Goal: Information Seeking & Learning: Learn about a topic

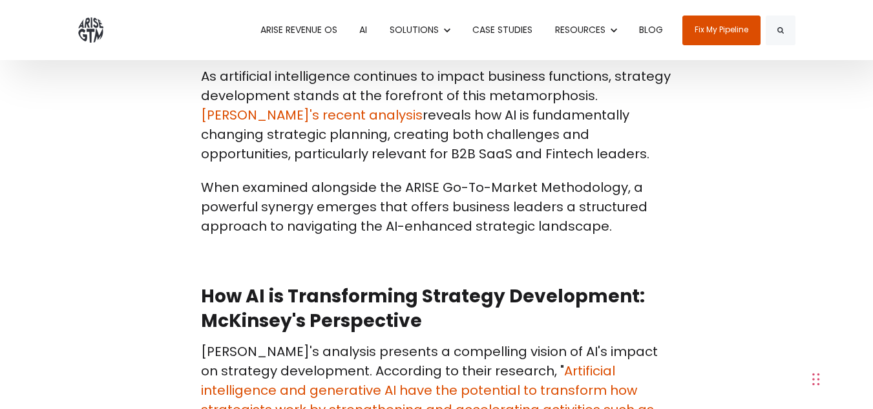
scroll to position [518, 0]
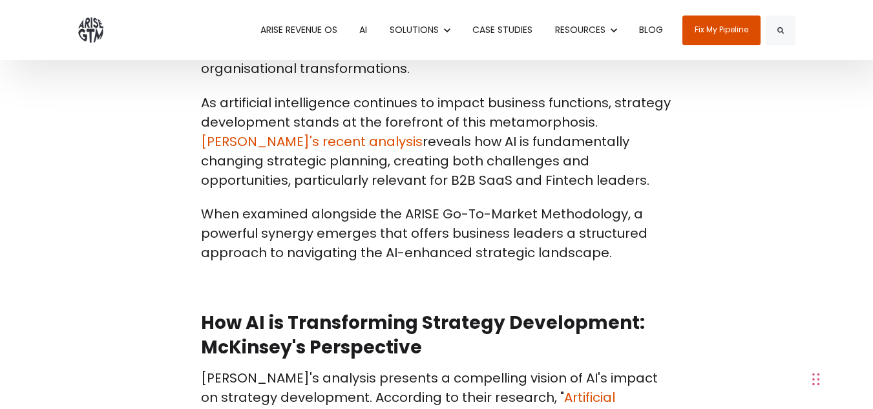
drag, startPoint x: 878, startPoint y: 17, endPoint x: 881, endPoint y: 42, distance: 24.7
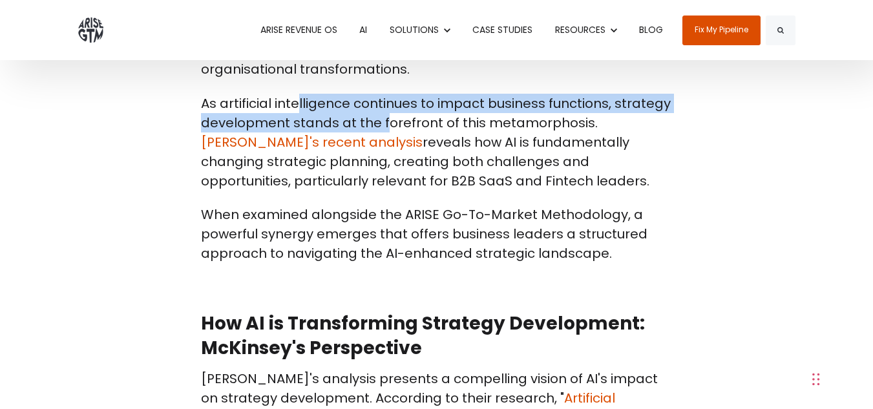
drag, startPoint x: 297, startPoint y: 103, endPoint x: 382, endPoint y: 114, distance: 86.5
click at [382, 114] on p "As artificial intelligence continues to impact business functions, strategy dev…" at bounding box center [437, 142] width 472 height 97
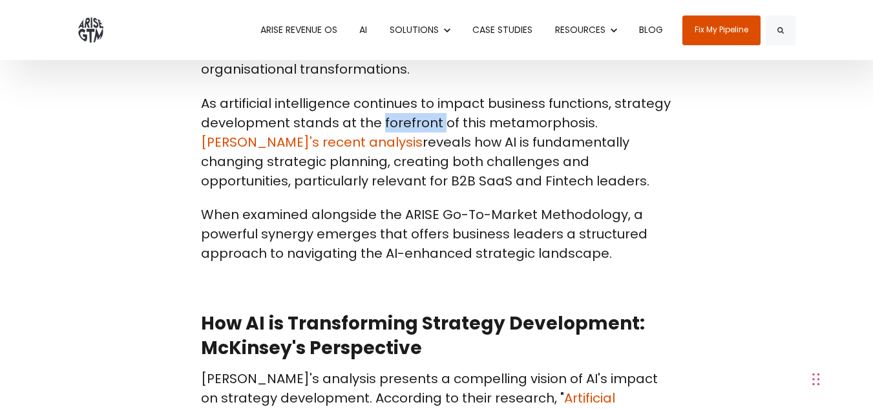
click at [382, 114] on p "As artificial intelligence continues to impact business functions, strategy dev…" at bounding box center [437, 142] width 472 height 97
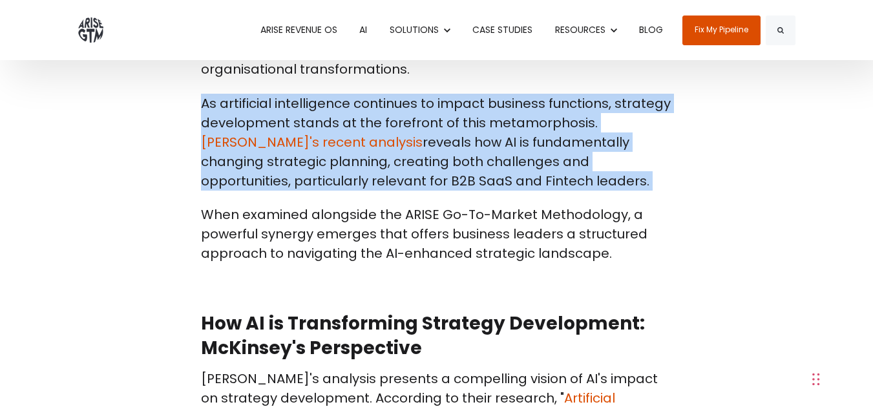
click at [382, 114] on p "As artificial intelligence continues to impact business functions, strategy dev…" at bounding box center [437, 142] width 472 height 97
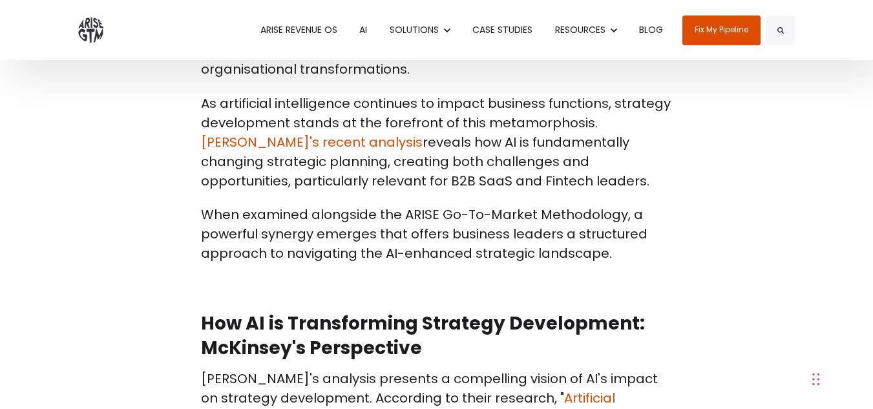
click at [417, 162] on p "As artificial intelligence continues to impact business functions, strategy dev…" at bounding box center [437, 142] width 472 height 97
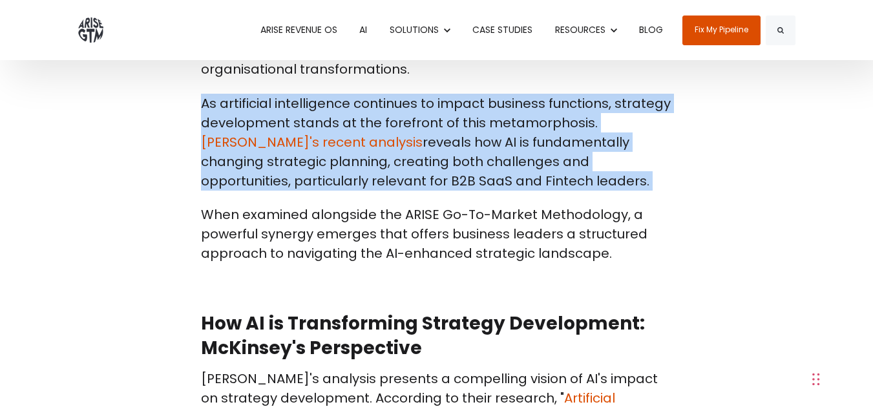
click at [417, 162] on p "As artificial intelligence continues to impact business functions, strategy dev…" at bounding box center [437, 142] width 472 height 97
click at [443, 151] on p "As artificial intelligence continues to impact business functions, strategy dev…" at bounding box center [437, 142] width 472 height 97
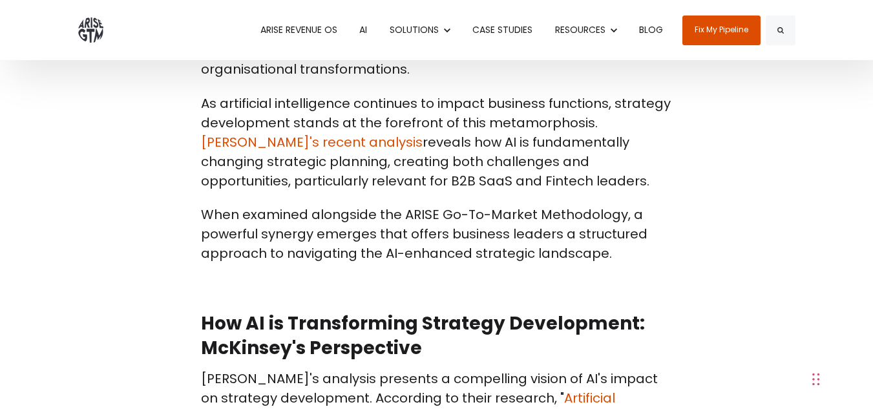
click at [275, 223] on p "When examined alongside the ARISE Go-To-Market Methodology, a powerful synergy …" at bounding box center [437, 234] width 472 height 58
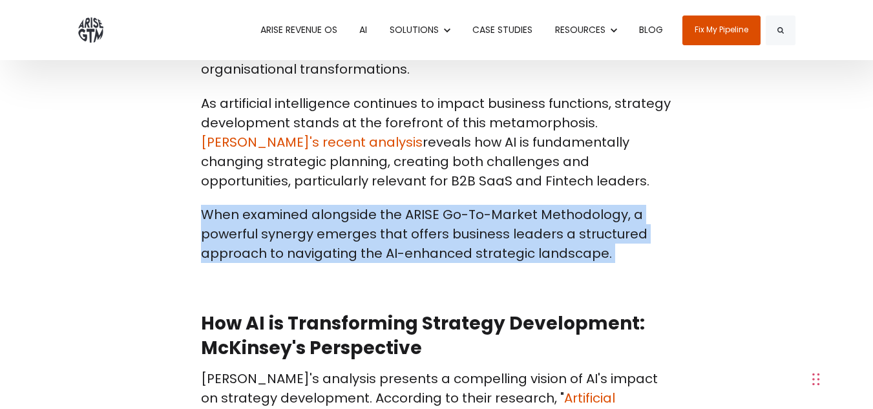
click at [275, 223] on p "When examined alongside the ARISE Go-To-Market Methodology, a powerful synergy …" at bounding box center [437, 234] width 472 height 58
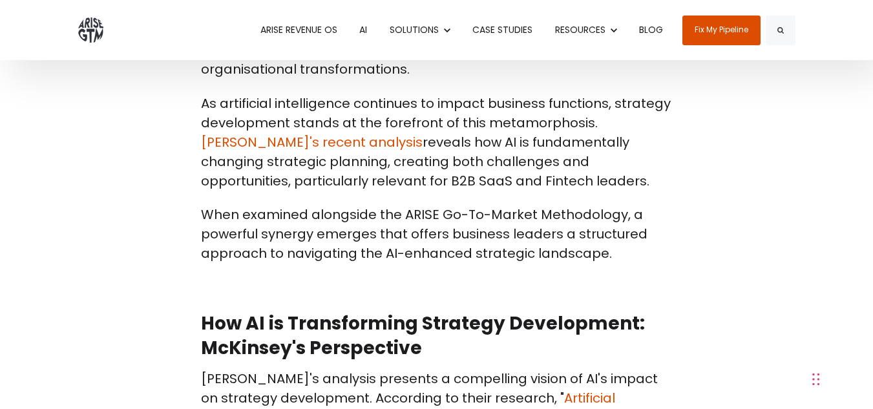
click at [238, 226] on p "When examined alongside the ARISE Go-To-Market Methodology, a powerful synergy …" at bounding box center [437, 234] width 472 height 58
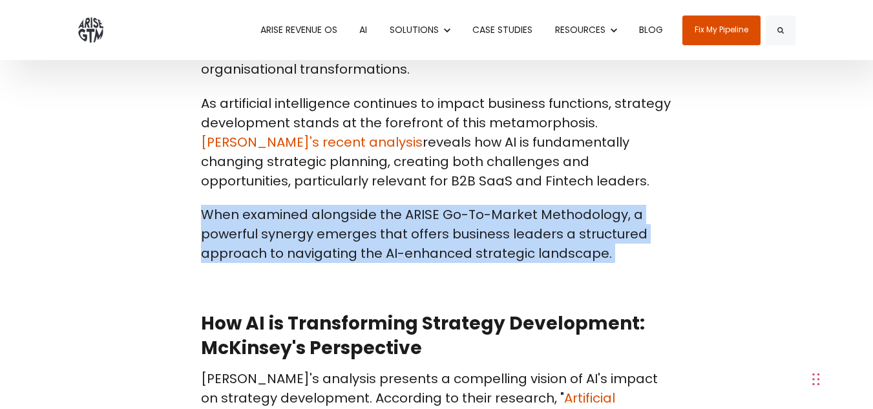
click at [238, 226] on p "When examined alongside the ARISE Go-To-Market Methodology, a powerful synergy …" at bounding box center [437, 234] width 472 height 58
click at [296, 247] on p "When examined alongside the ARISE Go-To-Market Methodology, a powerful synergy …" at bounding box center [437, 234] width 472 height 58
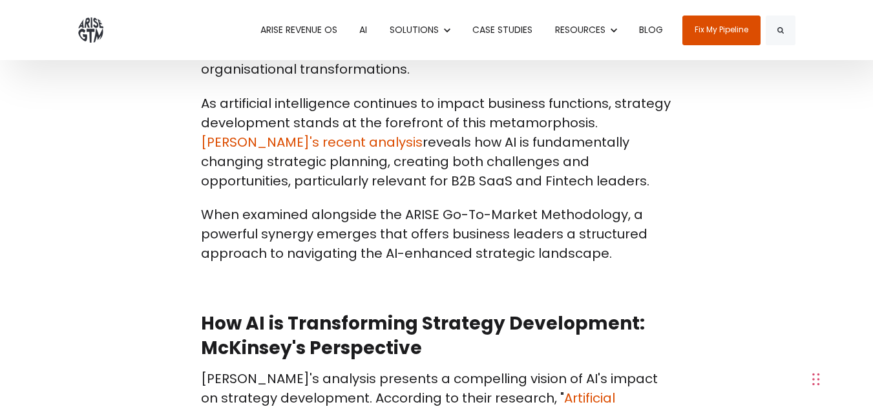
click at [296, 247] on p "When examined alongside the ARISE Go-To-Market Methodology, a powerful synergy …" at bounding box center [437, 234] width 472 height 58
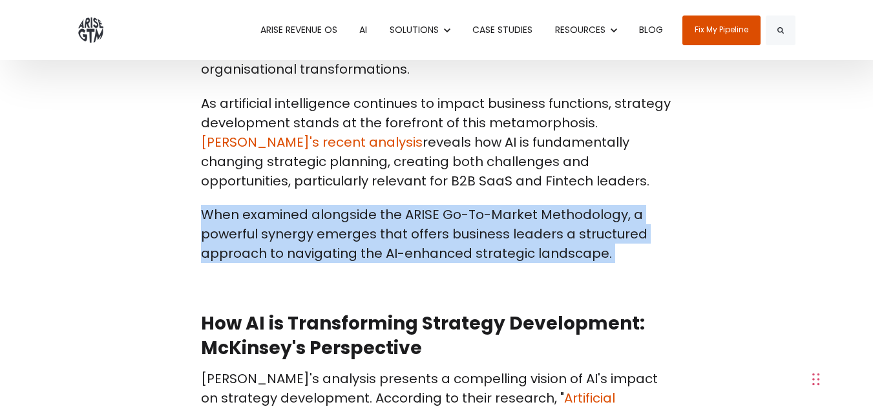
click at [296, 247] on p "When examined alongside the ARISE Go-To-Market Methodology, a powerful synergy …" at bounding box center [437, 234] width 472 height 58
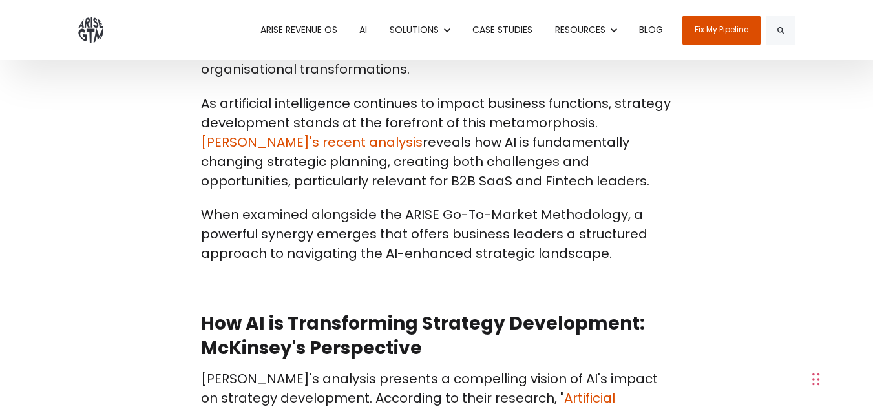
click at [264, 329] on h2 "How AI is Transforming Strategy Development: McKinsey's Perspective" at bounding box center [437, 335] width 472 height 49
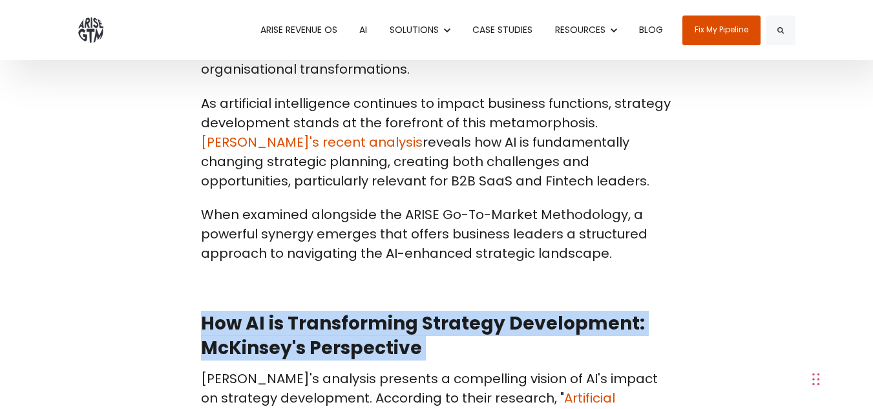
click at [264, 329] on h2 "How AI is Transforming Strategy Development: McKinsey's Perspective" at bounding box center [437, 335] width 472 height 49
click at [423, 133] on link "[PERSON_NAME]'s recent analysis" at bounding box center [312, 142] width 222 height 18
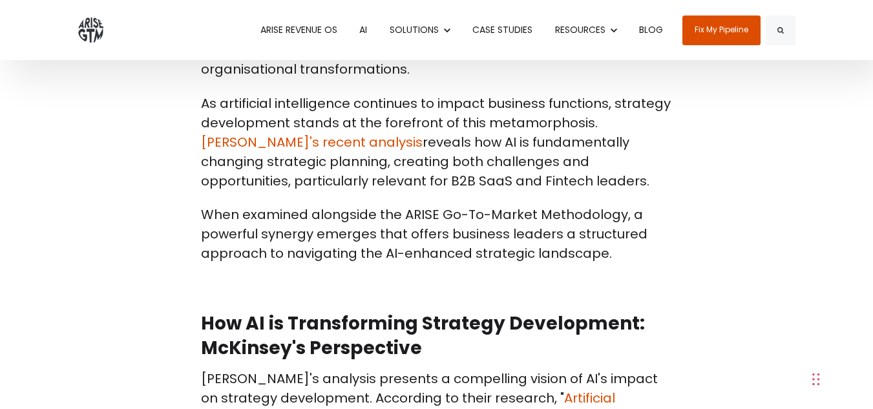
click at [437, 110] on p "As artificial intelligence continues to impact business functions, strategy dev…" at bounding box center [437, 142] width 472 height 97
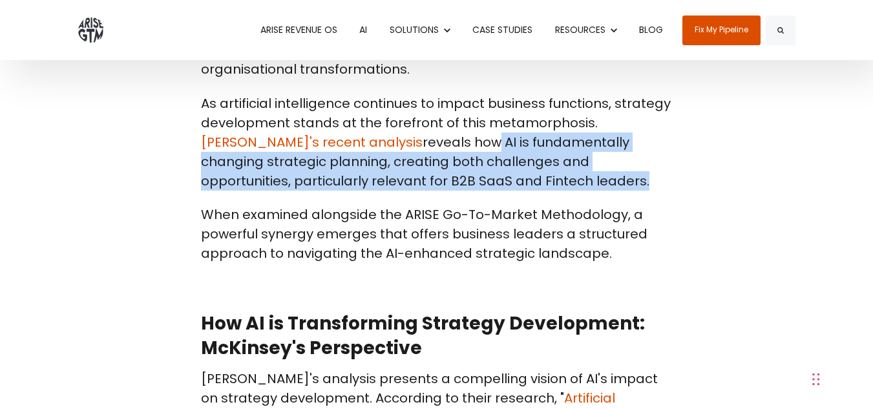
drag, startPoint x: 377, startPoint y: 141, endPoint x: 551, endPoint y: 183, distance: 179.6
click at [551, 183] on p "As artificial intelligence continues to impact business functions, strategy dev…" at bounding box center [437, 142] width 472 height 97
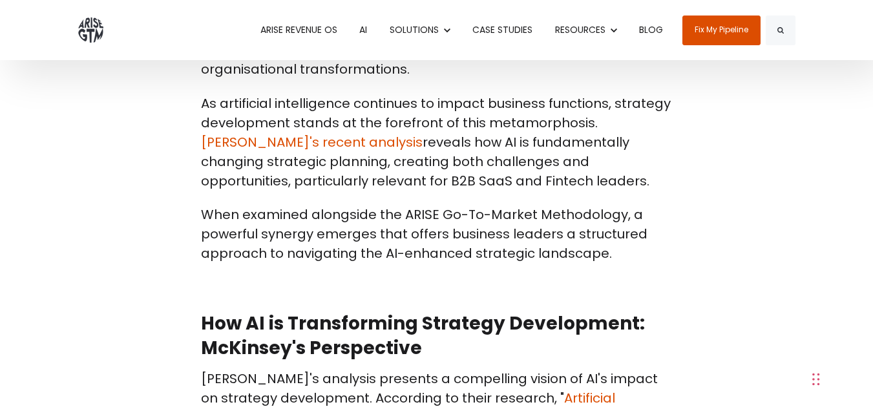
click at [551, 183] on p "As artificial intelligence continues to impact business functions, strategy dev…" at bounding box center [437, 142] width 472 height 97
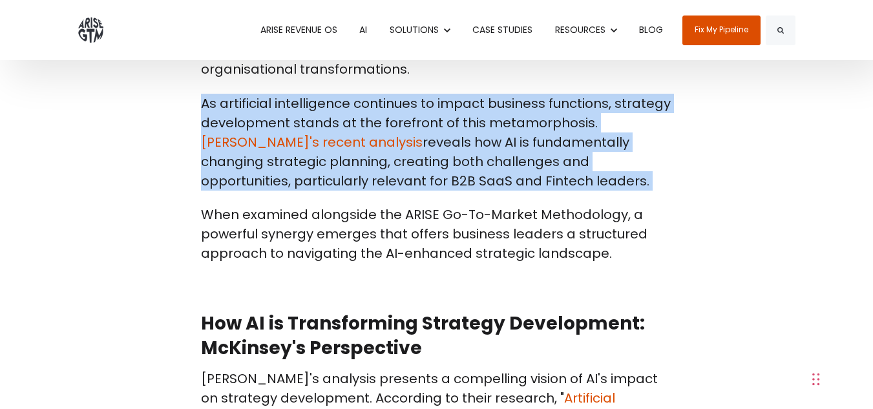
click at [551, 183] on p "As artificial intelligence continues to impact business functions, strategy dev…" at bounding box center [437, 142] width 472 height 97
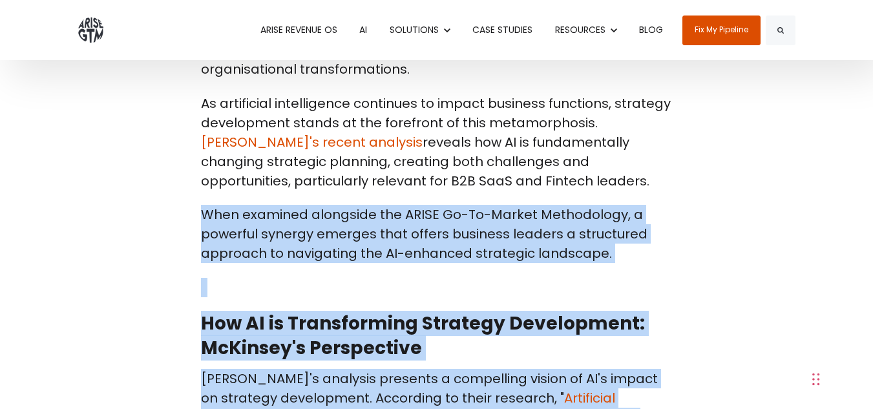
drag, startPoint x: 199, startPoint y: 216, endPoint x: 583, endPoint y: 251, distance: 386.0
click at [577, 227] on p "When examined alongside the ARISE Go-To-Market Methodology, a powerful synergy …" at bounding box center [437, 234] width 472 height 58
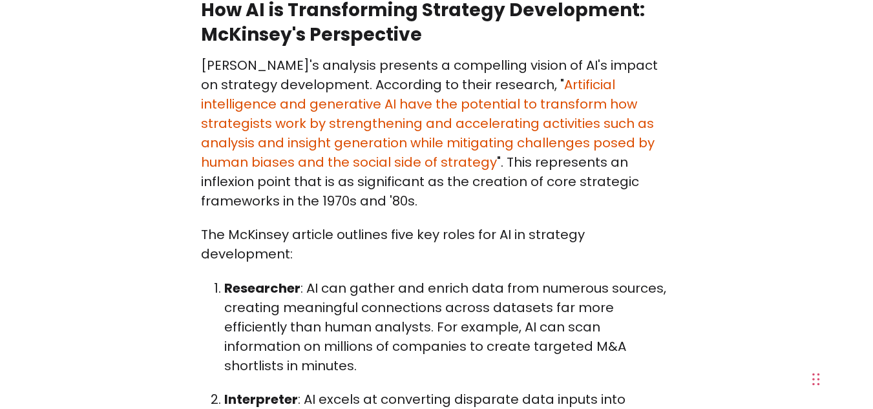
scroll to position [845, 0]
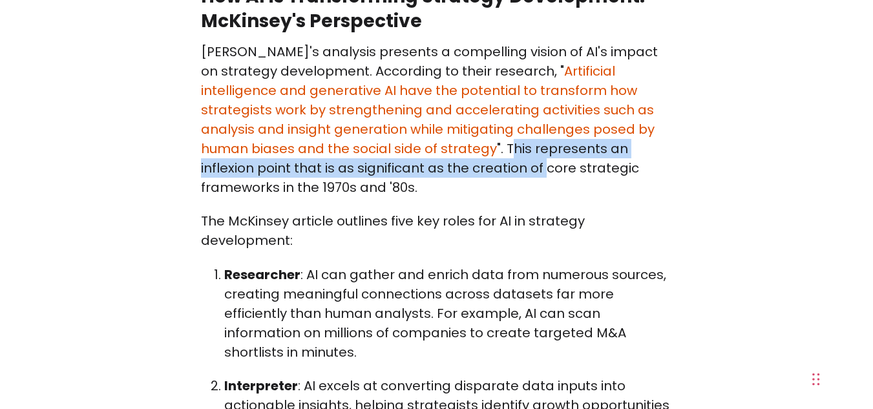
drag, startPoint x: 361, startPoint y: 148, endPoint x: 388, endPoint y: 163, distance: 31.3
click at [388, 163] on p "[PERSON_NAME]'s analysis presents a compelling vision of AI's impact on strateg…" at bounding box center [437, 119] width 472 height 155
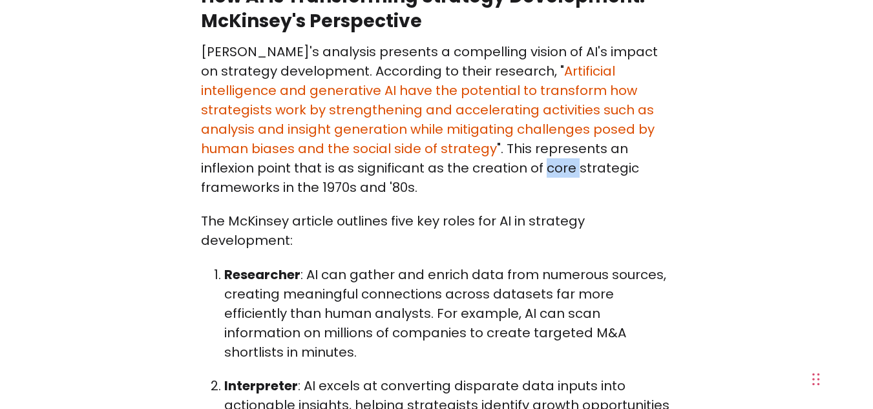
click at [388, 163] on p "[PERSON_NAME]'s analysis presents a compelling vision of AI's impact on strateg…" at bounding box center [437, 119] width 472 height 155
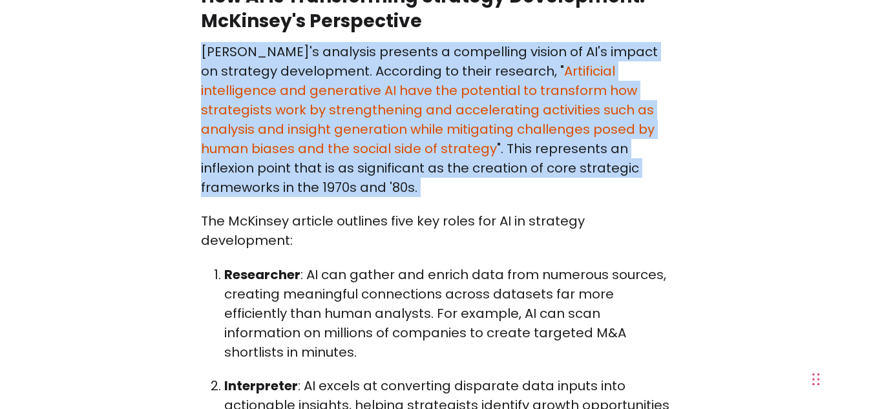
click at [388, 163] on p "[PERSON_NAME]'s analysis presents a compelling vision of AI's impact on strateg…" at bounding box center [437, 119] width 472 height 155
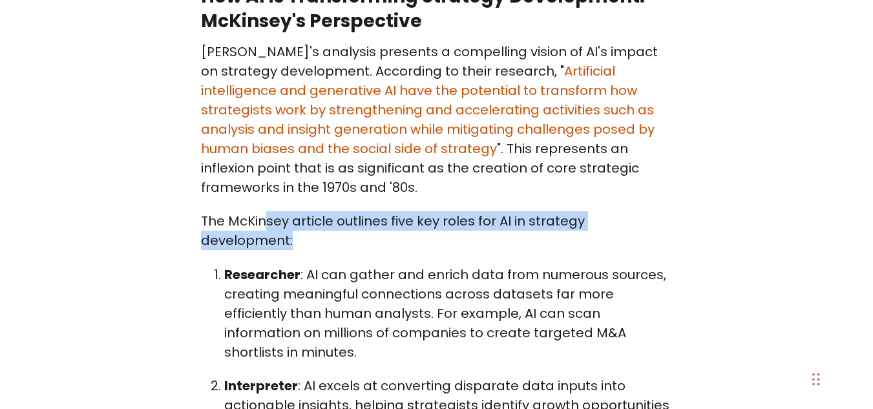
drag, startPoint x: 267, startPoint y: 226, endPoint x: 302, endPoint y: 245, distance: 39.0
click at [302, 245] on p "The McKinsey article outlines five key roles for AI in strategy development:" at bounding box center [437, 230] width 472 height 39
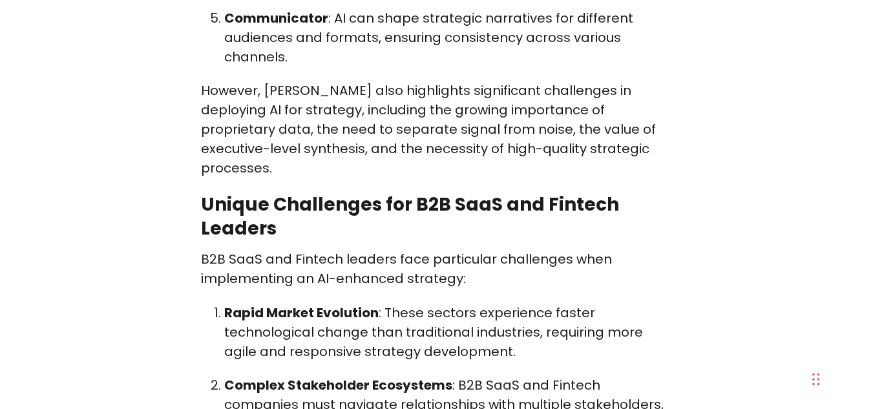
scroll to position [1458, 0]
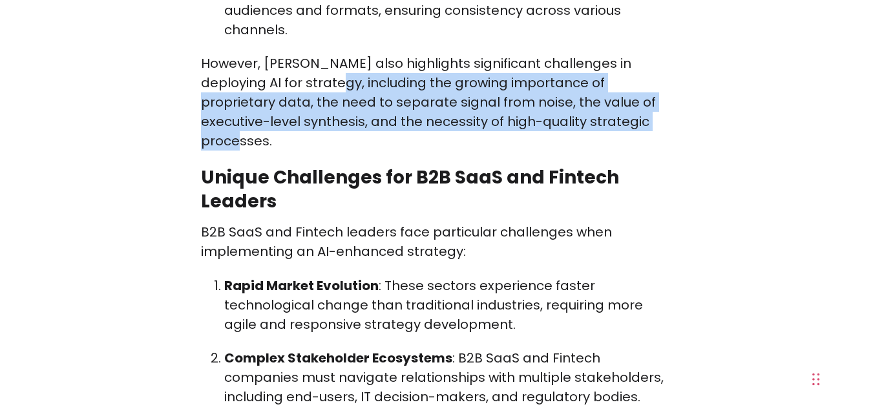
drag, startPoint x: 286, startPoint y: 63, endPoint x: 620, endPoint y: 98, distance: 335.8
click at [620, 98] on p "However, [PERSON_NAME] also highlights significant challenges in deploying AI f…" at bounding box center [437, 102] width 472 height 97
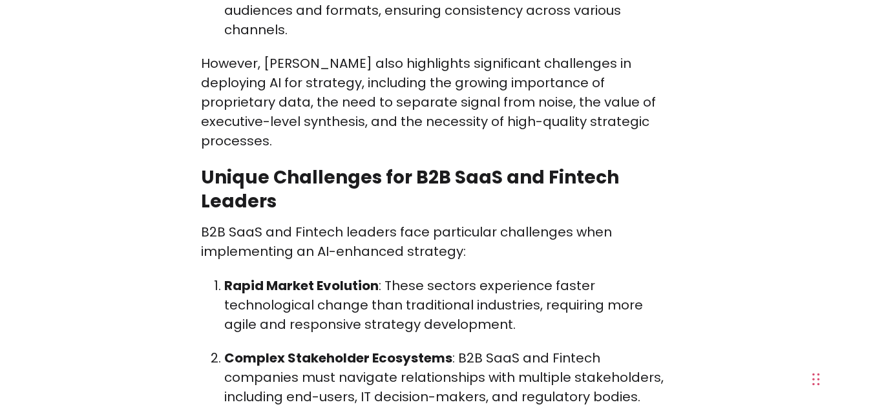
click at [620, 98] on p "However, [PERSON_NAME] also highlights significant challenges in deploying AI f…" at bounding box center [437, 102] width 472 height 97
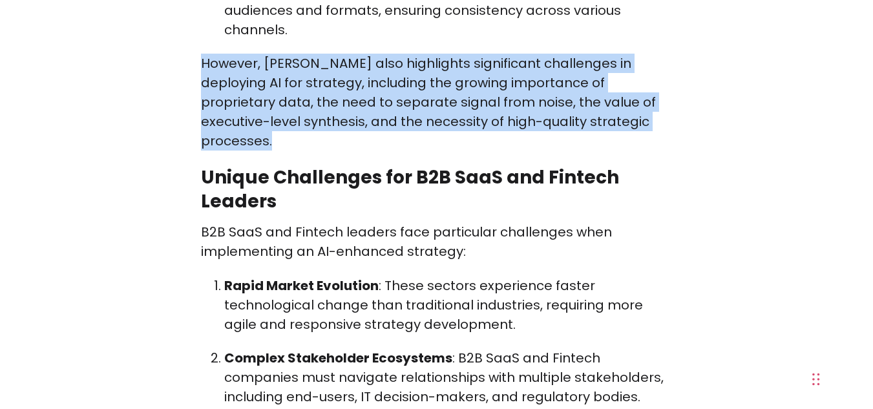
click at [620, 98] on p "However, [PERSON_NAME] also highlights significant challenges in deploying AI f…" at bounding box center [437, 102] width 472 height 97
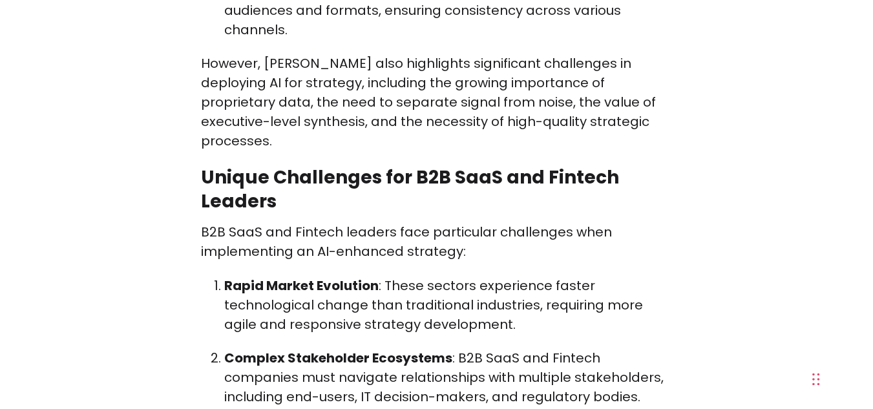
click at [620, 98] on p "However, [PERSON_NAME] also highlights significant challenges in deploying AI f…" at bounding box center [437, 102] width 472 height 97
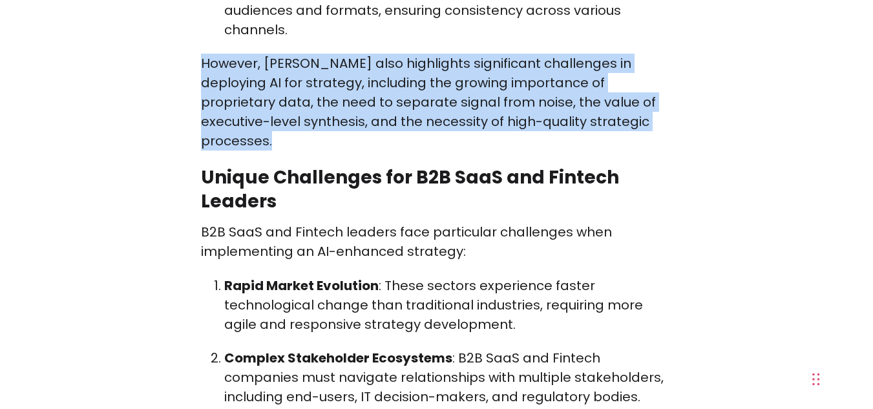
click at [620, 98] on p "However, [PERSON_NAME] also highlights significant challenges in deploying AI f…" at bounding box center [437, 102] width 472 height 97
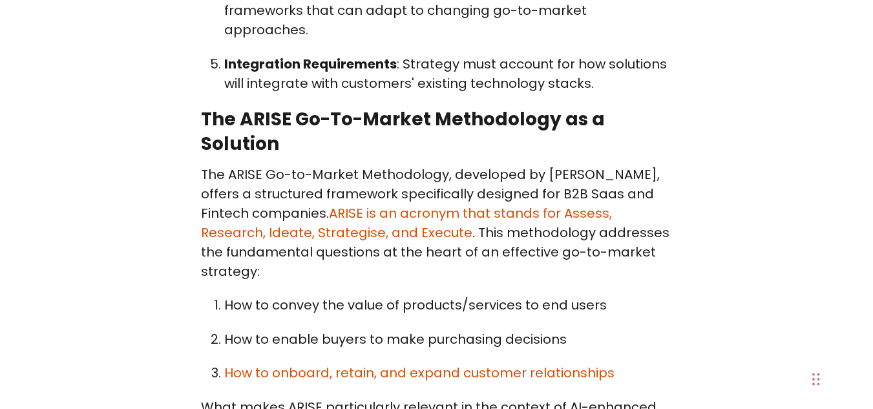
scroll to position [2003, 0]
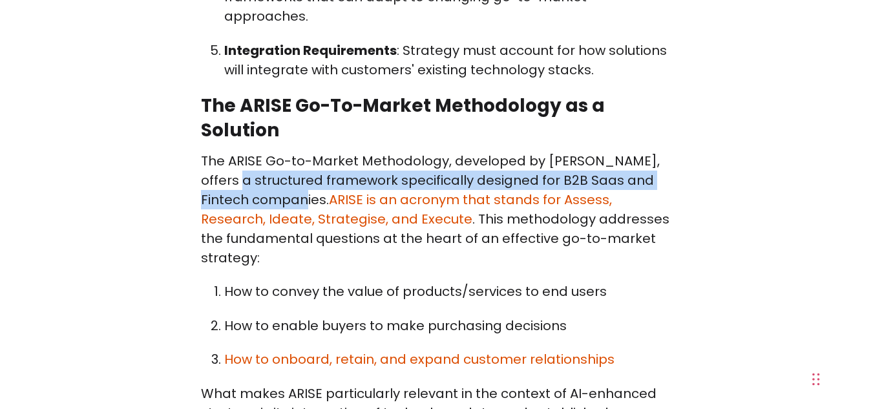
drag, startPoint x: 204, startPoint y: 121, endPoint x: 256, endPoint y: 134, distance: 53.3
click at [256, 151] on p "The ARISE Go-to-Market Methodology, developed by [PERSON_NAME], offers a struct…" at bounding box center [437, 209] width 472 height 116
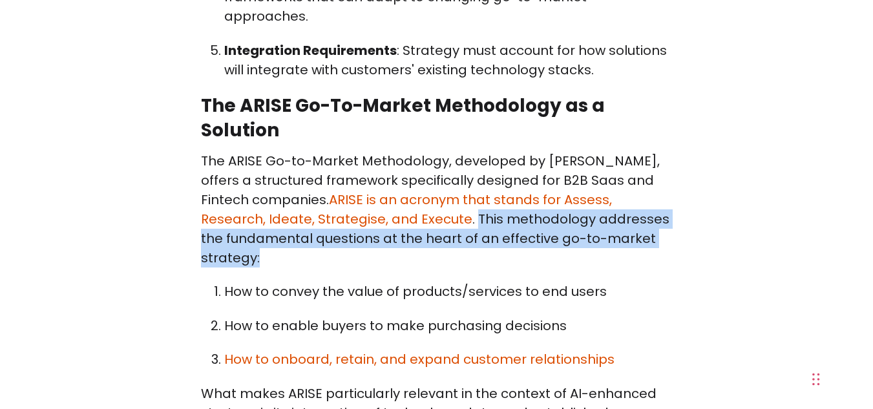
drag, startPoint x: 359, startPoint y: 159, endPoint x: 611, endPoint y: 187, distance: 253.5
click at [611, 187] on p "The ARISE Go-to-Market Methodology, developed by [PERSON_NAME], offers a struct…" at bounding box center [437, 209] width 472 height 116
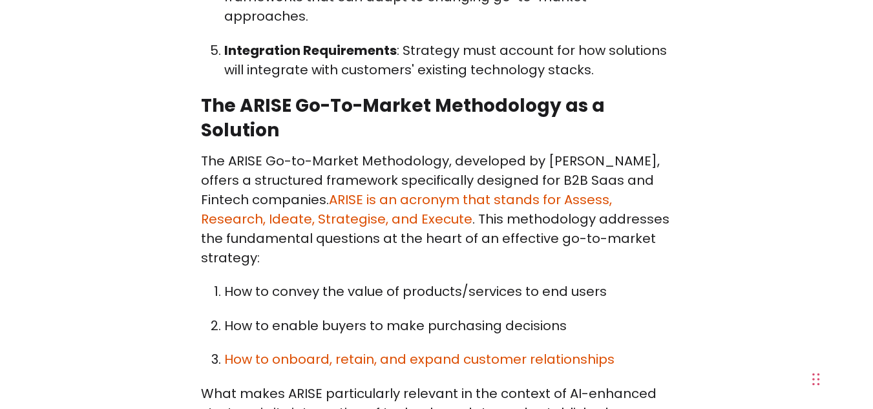
click at [611, 187] on p "The ARISE Go-to-Market Methodology, developed by [PERSON_NAME], offers a struct…" at bounding box center [437, 209] width 472 height 116
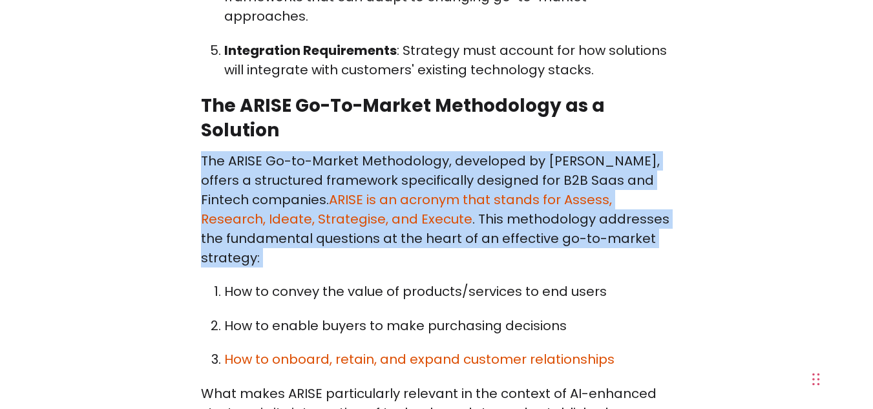
click at [611, 187] on p "The ARISE Go-to-Market Methodology, developed by [PERSON_NAME], offers a struct…" at bounding box center [437, 209] width 472 height 116
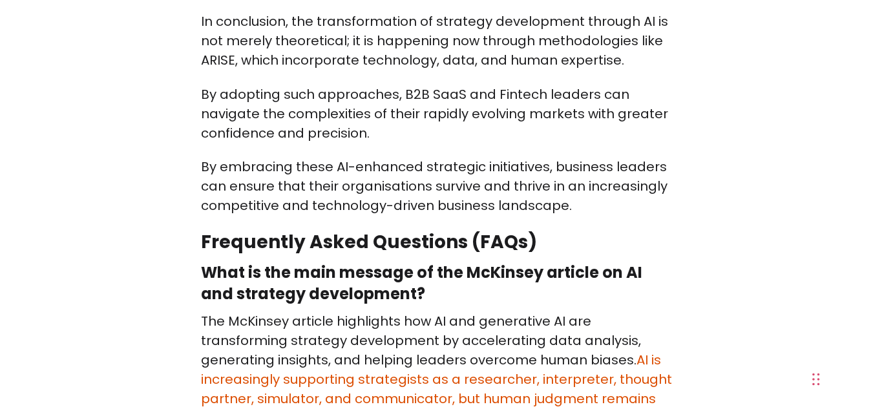
scroll to position [4580, 0]
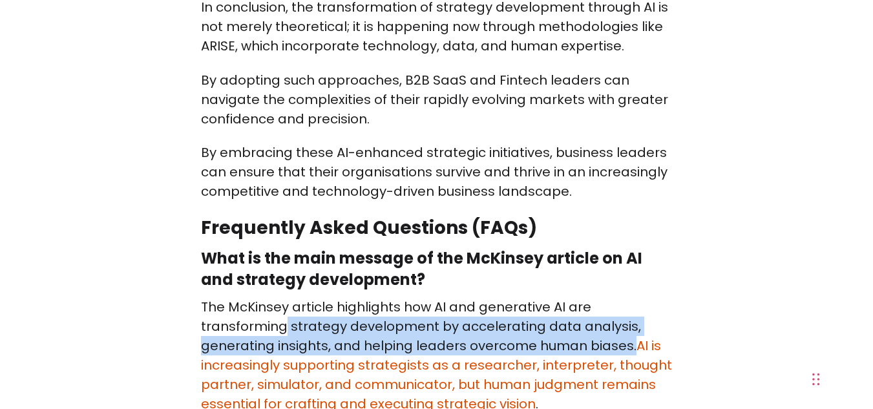
drag, startPoint x: 286, startPoint y: 167, endPoint x: 627, endPoint y: 186, distance: 342.3
click at [627, 297] on p "The McKinsey article highlights how AI and generative AI are transforming strat…" at bounding box center [437, 355] width 472 height 116
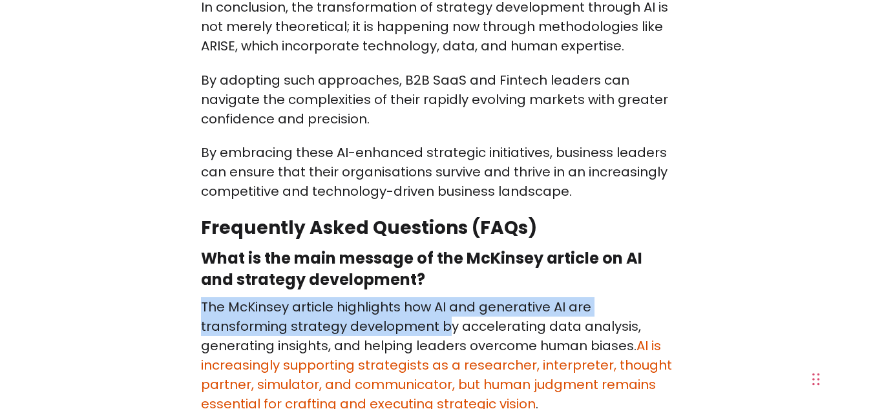
drag, startPoint x: 199, startPoint y: 147, endPoint x: 448, endPoint y: 159, distance: 249.0
click at [448, 297] on p "The McKinsey article highlights how AI and generative AI are transforming strat…" at bounding box center [437, 355] width 472 height 116
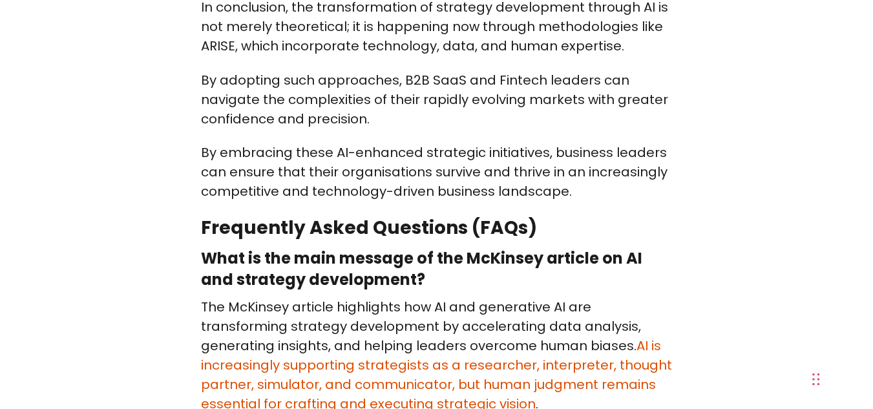
click at [448, 297] on p "The McKinsey article highlights how AI and generative AI are transforming strat…" at bounding box center [437, 355] width 472 height 116
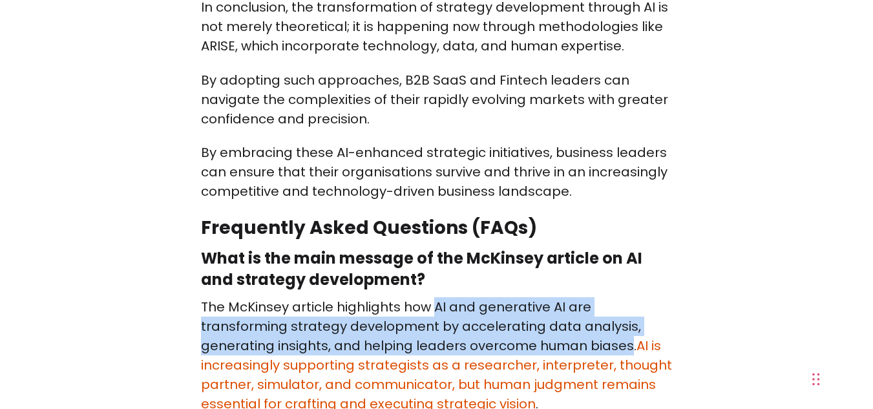
drag, startPoint x: 431, startPoint y: 145, endPoint x: 627, endPoint y: 179, distance: 198.6
click at [627, 297] on p "The McKinsey article highlights how AI and generative AI are transforming strat…" at bounding box center [437, 355] width 472 height 116
click at [448, 297] on p "The McKinsey article highlights how AI and generative AI are transforming strat…" at bounding box center [437, 355] width 472 height 116
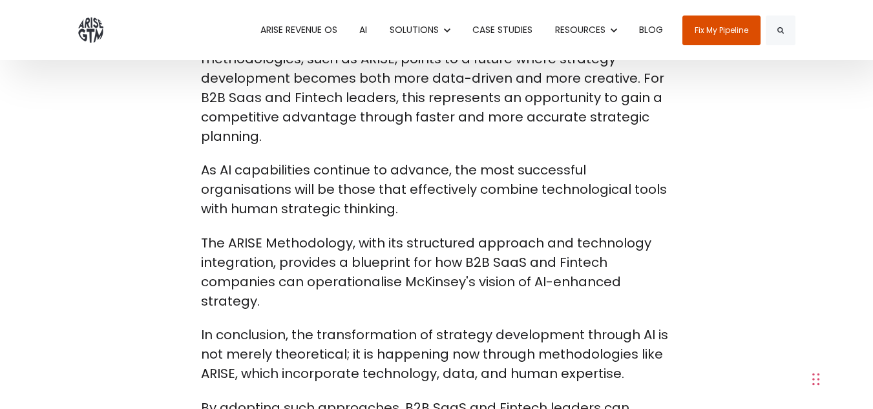
scroll to position [3626, 0]
